Goal: Find specific page/section: Find specific page/section

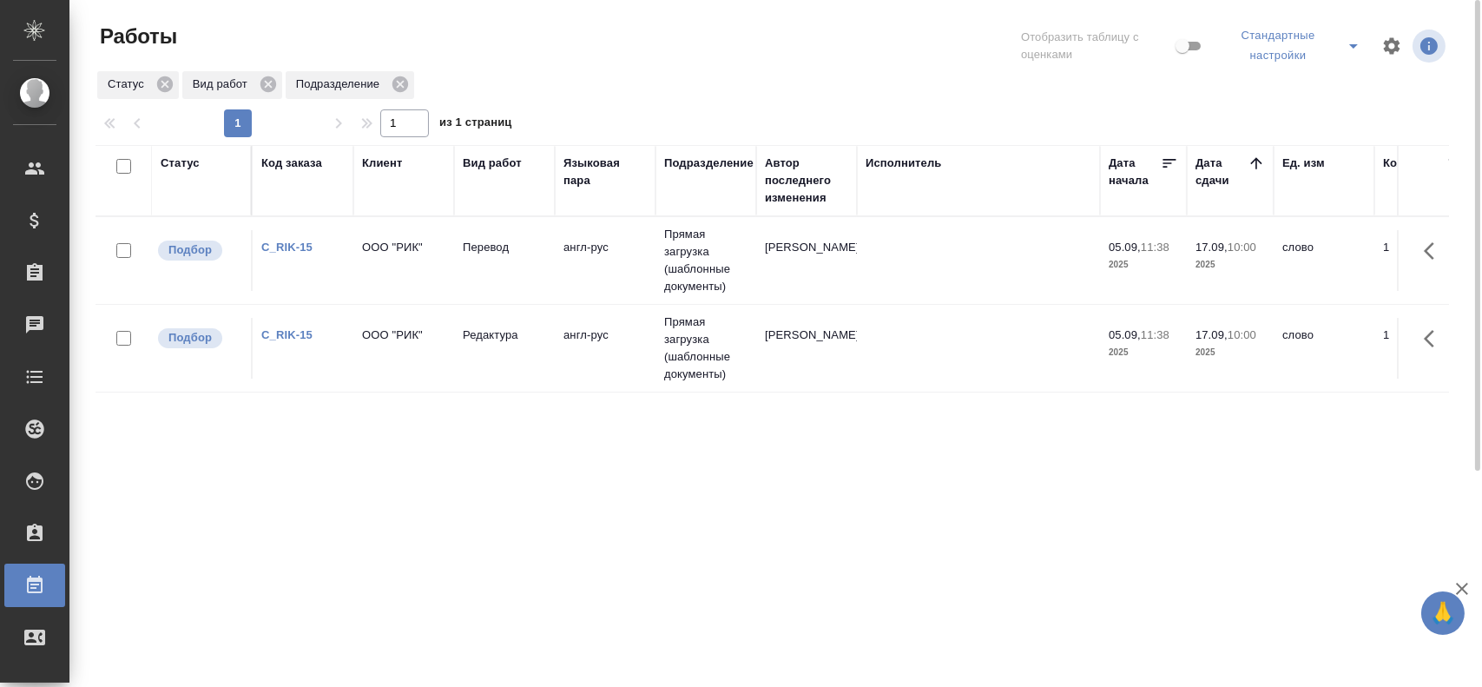
click at [736, 54] on icon "split button" at bounding box center [1353, 46] width 21 height 21
click at [736, 91] on li "Мои, в работе" at bounding box center [1295, 90] width 151 height 28
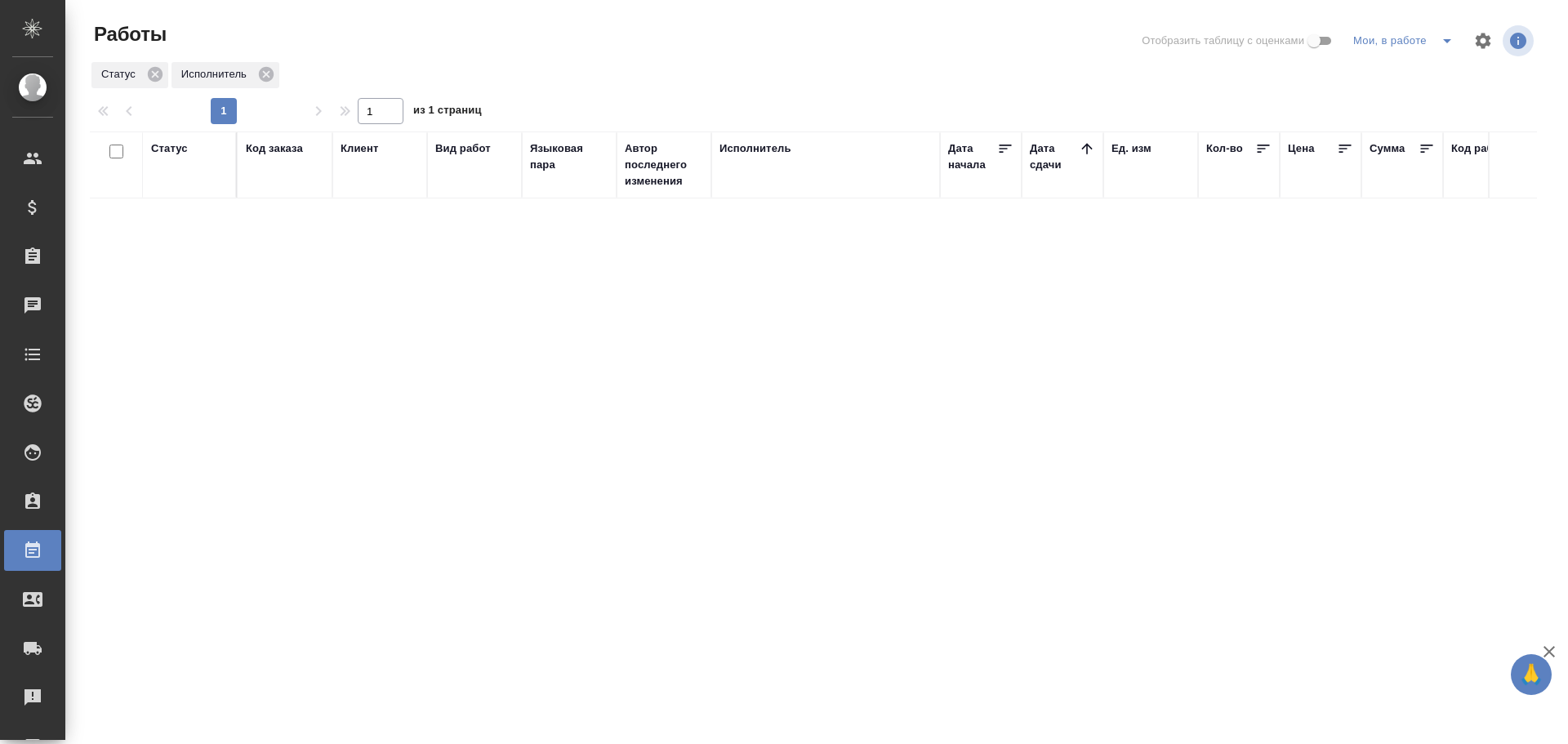
click at [1447, 41] on icon "split button" at bounding box center [1448, 41] width 8 height 4
click at [1392, 73] on li "Стандартные настройки" at bounding box center [1406, 73] width 157 height 26
